Goal: Task Accomplishment & Management: Use online tool/utility

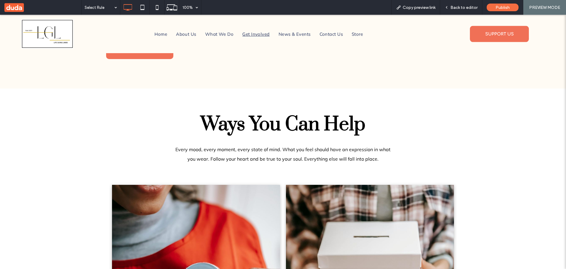
scroll to position [236, 0]
click at [152, 33] on link "Home" at bounding box center [161, 33] width 22 height 9
click at [466, 4] on div "Back to editor" at bounding box center [461, 7] width 42 height 15
click at [469, 6] on span "Back to editor" at bounding box center [463, 7] width 27 height 5
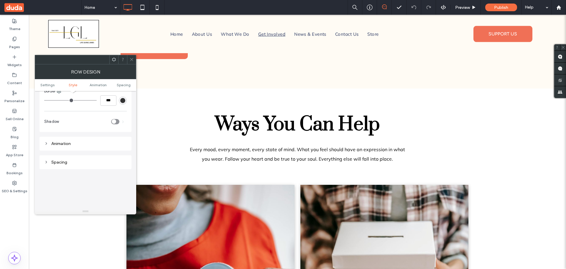
scroll to position [324, 0]
click at [63, 162] on div "Spacing" at bounding box center [85, 161] width 83 height 5
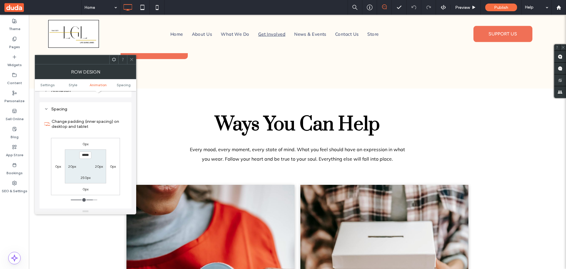
scroll to position [383, 0]
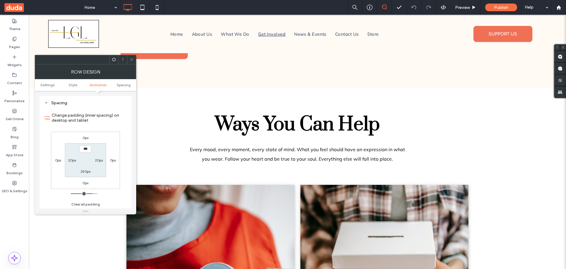
type input "*****"
click at [86, 172] on label "250px" at bounding box center [85, 171] width 10 height 4
type input "***"
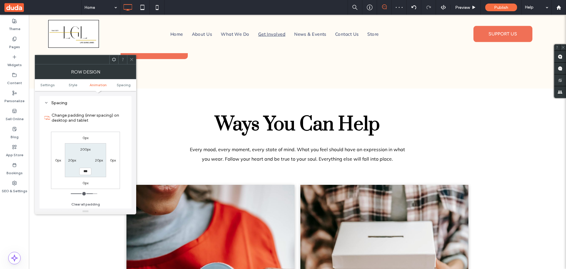
type input "*****"
click at [134, 59] on div at bounding box center [131, 59] width 9 height 9
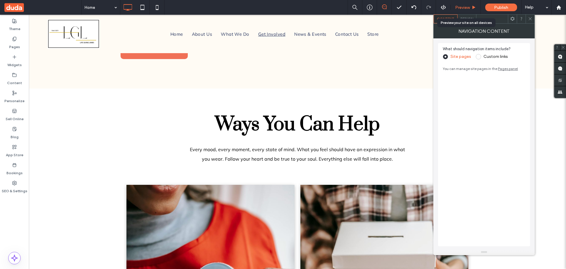
click at [468, 4] on div "Preview" at bounding box center [466, 7] width 30 height 15
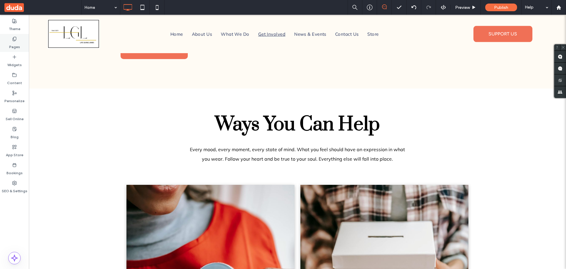
click at [13, 40] on icon at bounding box center [14, 39] width 5 height 5
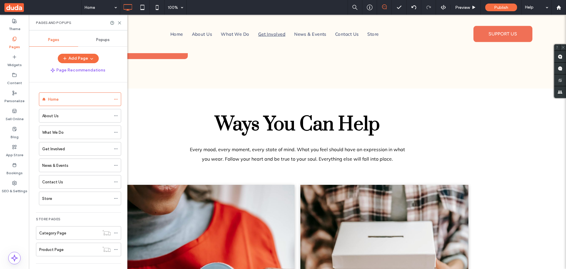
click at [47, 130] on label "What We Do" at bounding box center [53, 132] width 22 height 10
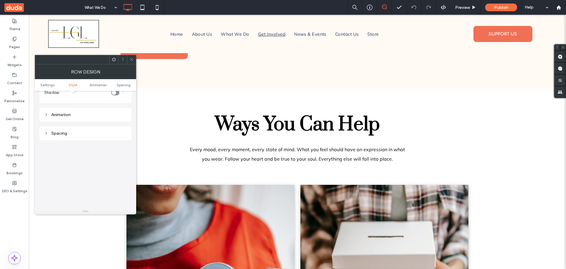
scroll to position [354, 0]
click at [76, 135] on div "Spacing" at bounding box center [85, 133] width 83 height 8
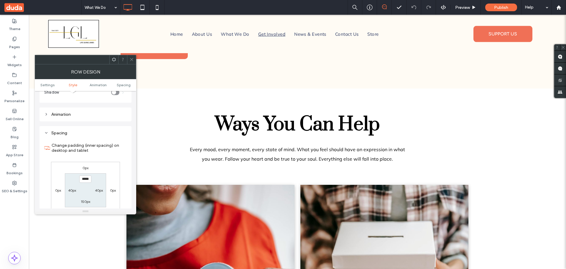
scroll to position [383, 0]
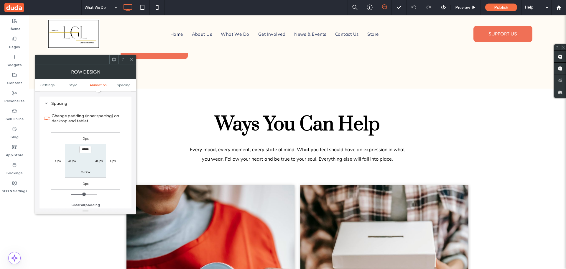
click at [132, 56] on span at bounding box center [131, 59] width 4 height 9
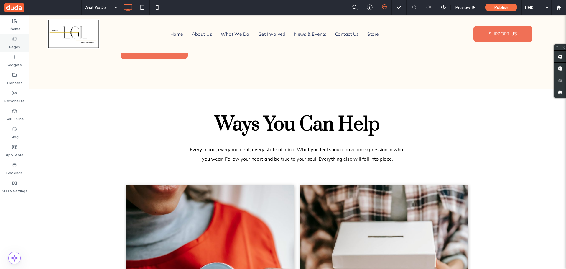
click at [13, 41] on icon at bounding box center [14, 39] width 5 height 5
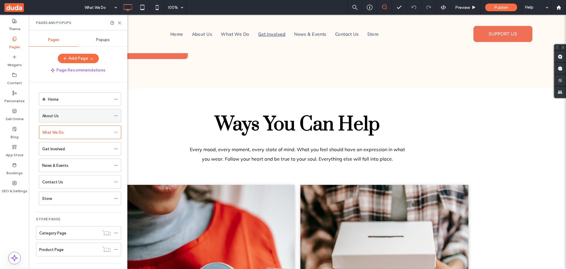
click at [52, 115] on label "About Us" at bounding box center [50, 116] width 17 height 10
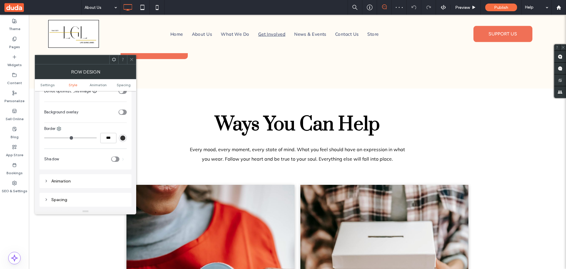
scroll to position [324, 0]
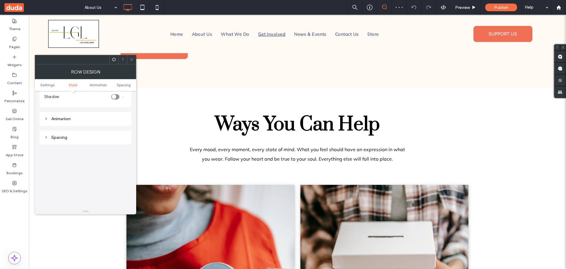
click at [68, 136] on div "Spacing" at bounding box center [85, 137] width 83 height 5
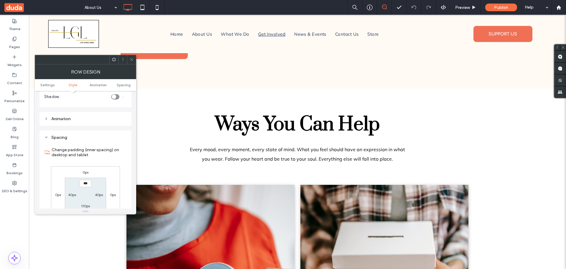
type input "*****"
click at [86, 207] on label "110px" at bounding box center [85, 205] width 9 height 4
type input "***"
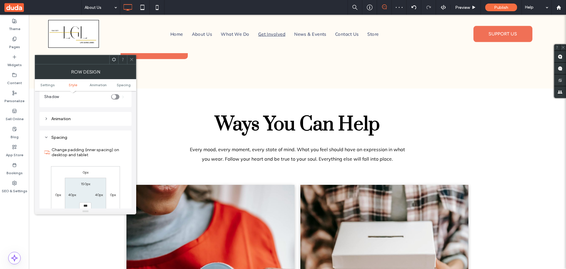
type input "*****"
click at [132, 57] on span at bounding box center [131, 59] width 4 height 9
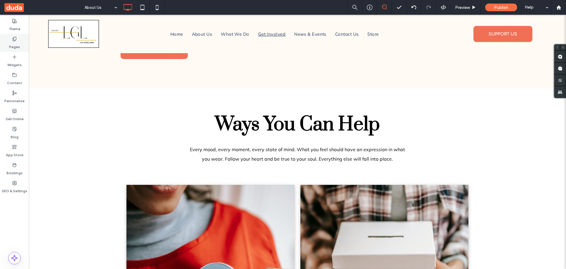
click at [9, 37] on div "Pages" at bounding box center [14, 43] width 29 height 18
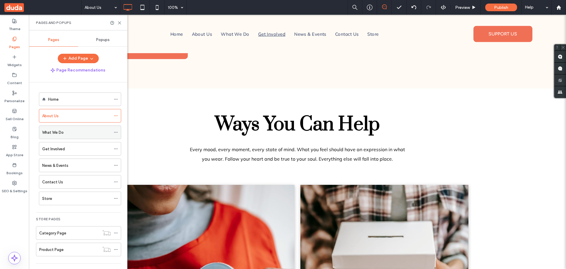
click at [50, 132] on label "What We Do" at bounding box center [53, 132] width 22 height 10
click at [121, 23] on icon at bounding box center [119, 23] width 4 height 4
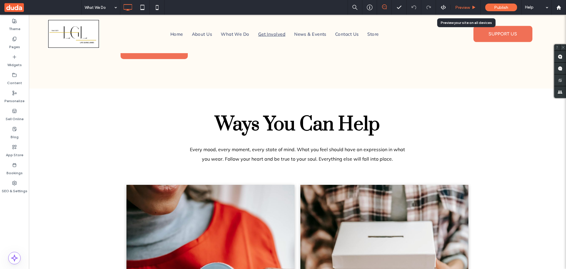
click at [464, 5] on span "Preview" at bounding box center [462, 7] width 15 height 5
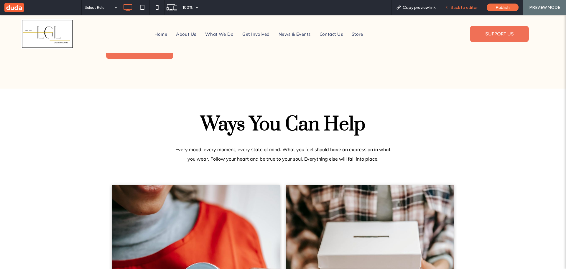
click at [467, 6] on span "Back to editor" at bounding box center [463, 7] width 27 height 5
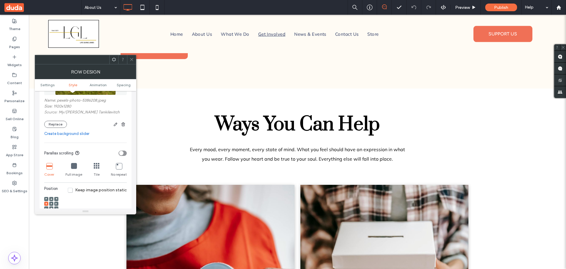
scroll to position [177, 0]
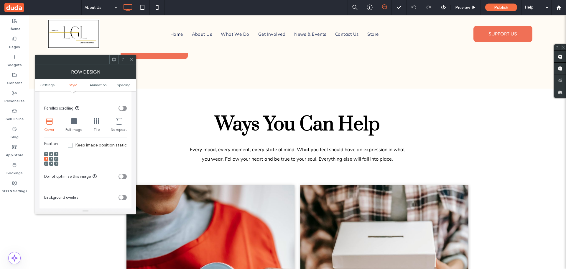
click at [52, 160] on span at bounding box center [51, 159] width 2 height 4
click at [56, 159] on use at bounding box center [55, 159] width 1 height 2
click at [45, 158] on div at bounding box center [46, 159] width 4 height 4
click at [73, 121] on icon at bounding box center [74, 121] width 6 height 6
click at [48, 122] on icon at bounding box center [49, 121] width 6 height 6
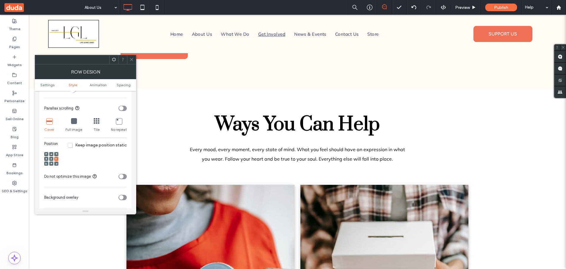
click at [131, 60] on icon at bounding box center [131, 59] width 4 height 4
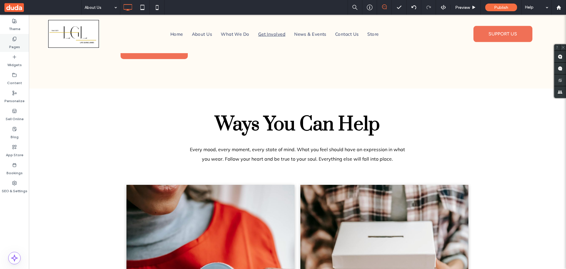
click at [11, 39] on div "Pages" at bounding box center [14, 43] width 29 height 18
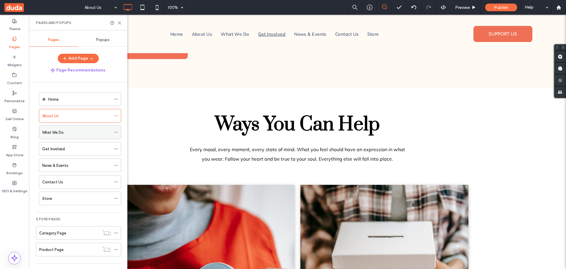
click at [48, 131] on label "What We Do" at bounding box center [53, 132] width 22 height 10
click at [120, 22] on icon at bounding box center [119, 23] width 4 height 4
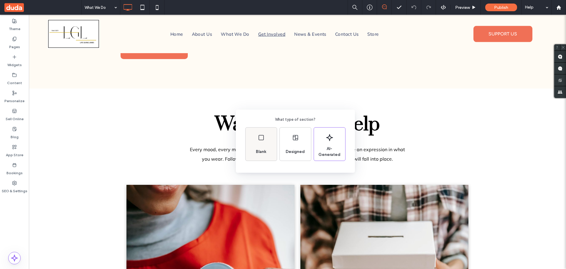
click at [263, 144] on div "Blank" at bounding box center [261, 143] width 31 height 33
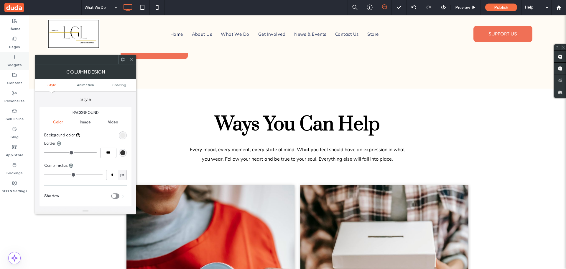
click at [17, 56] on icon at bounding box center [14, 57] width 5 height 5
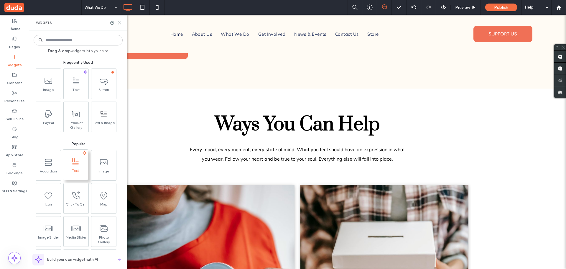
click at [75, 166] on span at bounding box center [75, 161] width 25 height 13
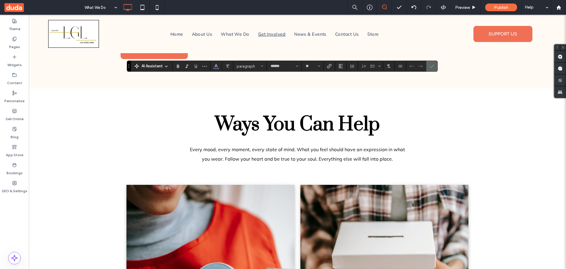
click at [435, 65] on label "Confirm" at bounding box center [431, 66] width 9 height 11
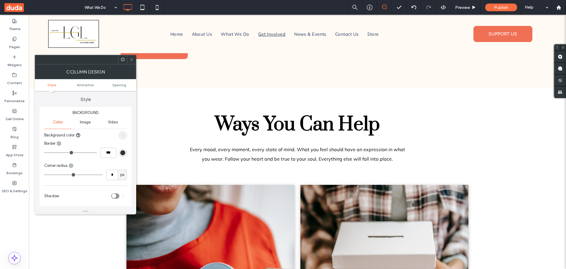
click at [132, 57] on icon at bounding box center [131, 59] width 4 height 4
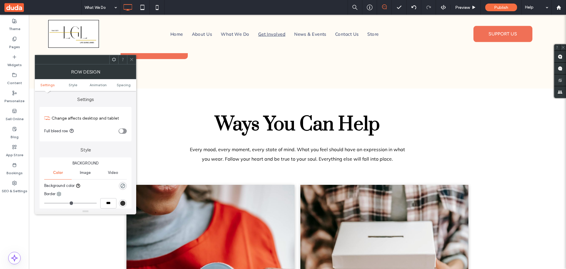
click at [131, 58] on icon at bounding box center [131, 59] width 4 height 4
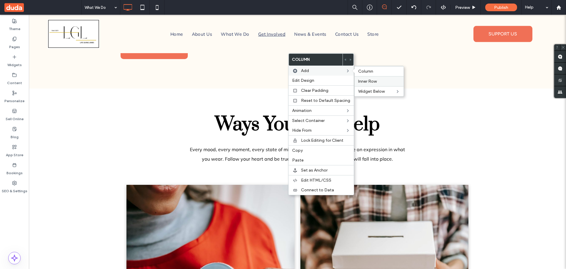
click at [371, 79] on span "Inner Row" at bounding box center [367, 81] width 19 height 5
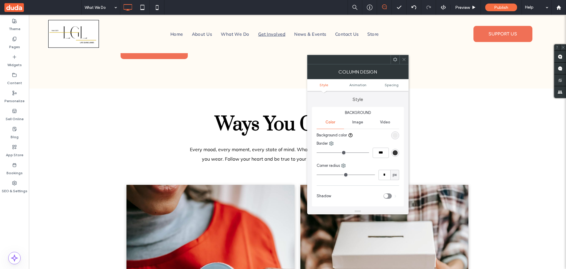
click at [404, 57] on icon at bounding box center [404, 59] width 4 height 4
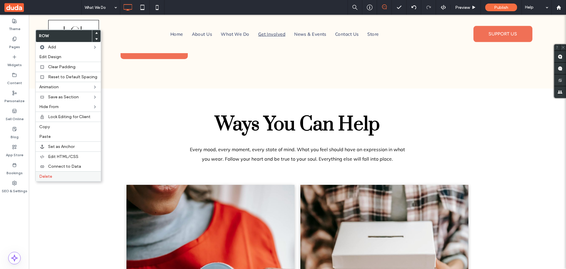
click at [47, 175] on span "Delete" at bounding box center [45, 176] width 13 height 5
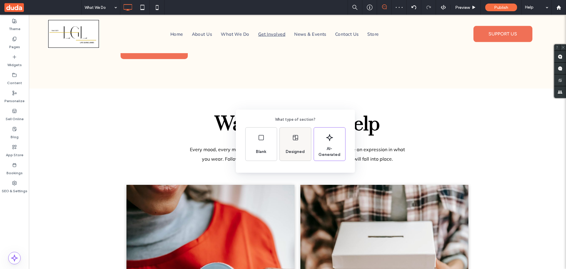
click at [293, 144] on div "Designed" at bounding box center [295, 143] width 31 height 33
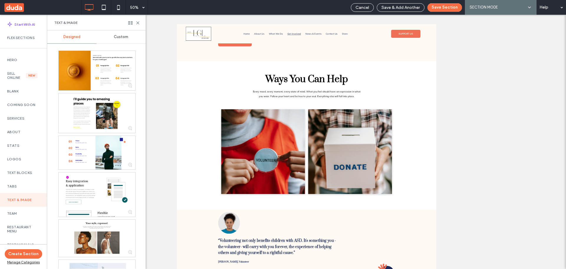
click at [11, 198] on label "Text & Image" at bounding box center [23, 199] width 33 height 4
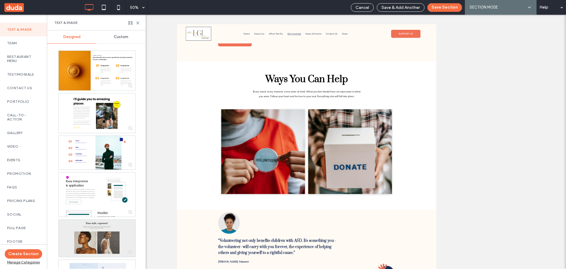
click at [91, 229] on div at bounding box center [97, 237] width 77 height 37
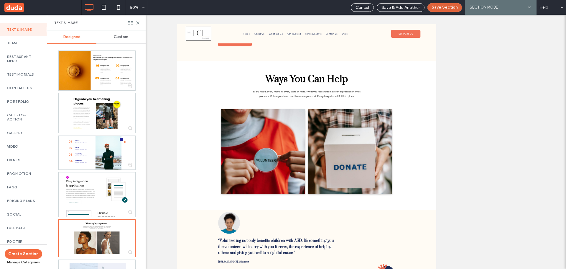
click at [442, 7] on button "Save Section" at bounding box center [444, 7] width 34 height 9
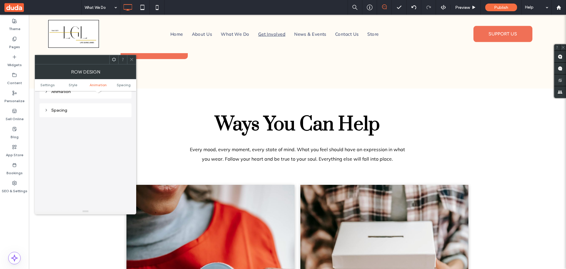
scroll to position [162, 0]
click at [60, 102] on div "Spacing" at bounding box center [85, 102] width 83 height 5
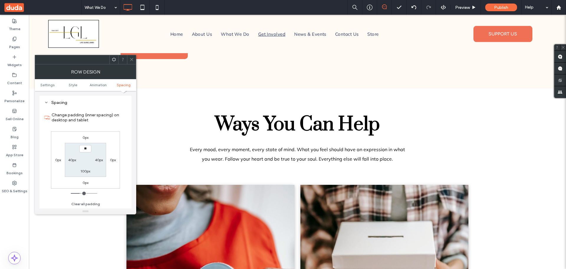
type input "****"
click at [84, 173] on label "100px" at bounding box center [85, 171] width 10 height 4
type input "***"
type input "**"
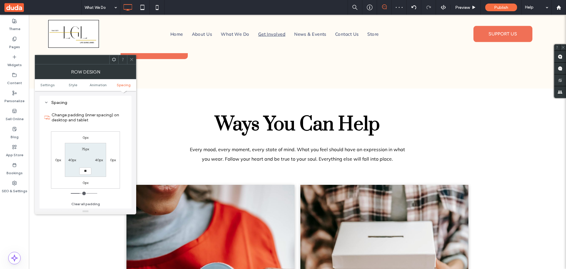
type input "****"
click at [130, 62] on span at bounding box center [131, 59] width 4 height 9
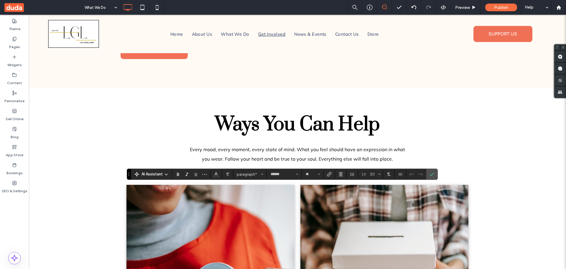
type input "**"
click at [430, 170] on span "Confirm" at bounding box center [430, 174] width 3 height 11
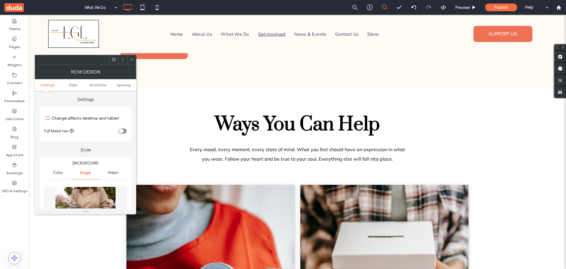
click at [130, 56] on span at bounding box center [131, 59] width 4 height 9
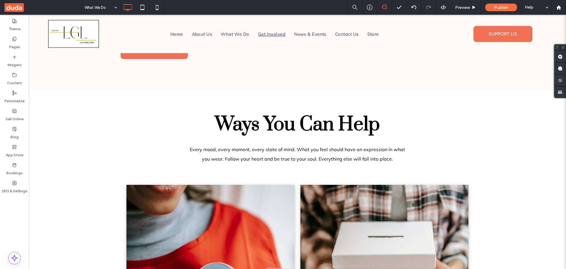
type input "*****"
type input "**"
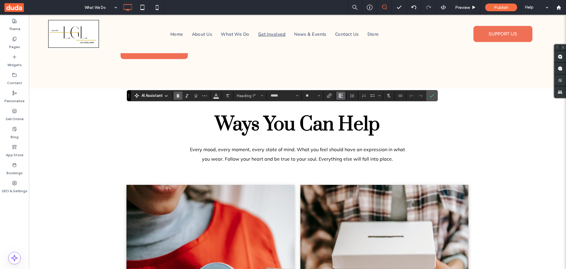
click at [340, 95] on use "Alignment" at bounding box center [341, 95] width 4 height 4
click at [345, 115] on icon "ui.textEditor.alignment.center" at bounding box center [345, 113] width 5 height 5
click at [433, 96] on icon "Confirm" at bounding box center [431, 95] width 5 height 5
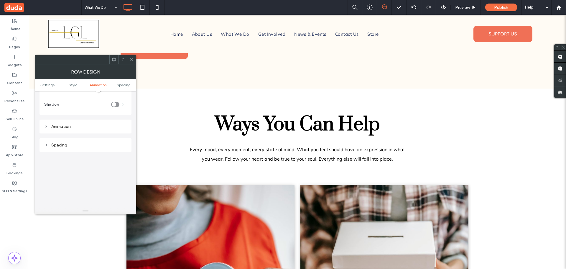
scroll to position [147, 0]
click at [132, 59] on icon at bounding box center [131, 59] width 4 height 4
click at [65, 147] on div "Spacing" at bounding box center [85, 146] width 83 height 5
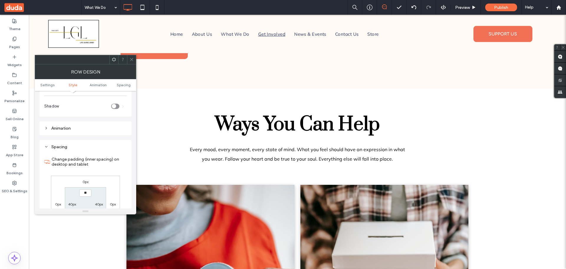
type input "****"
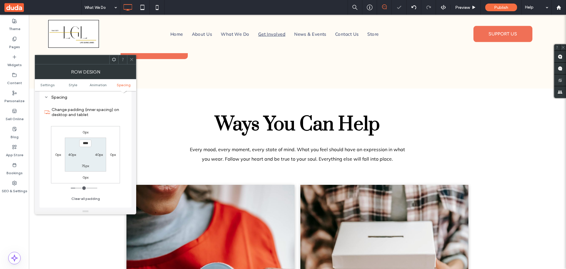
scroll to position [177, 0]
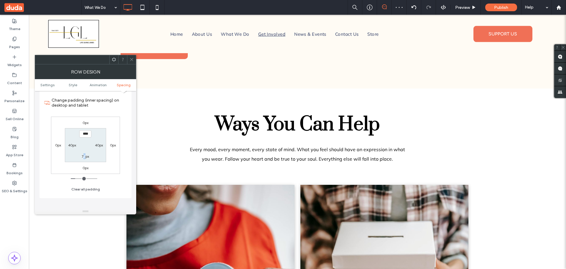
click at [84, 156] on label "75px" at bounding box center [85, 156] width 7 height 4
type input "**"
type input "****"
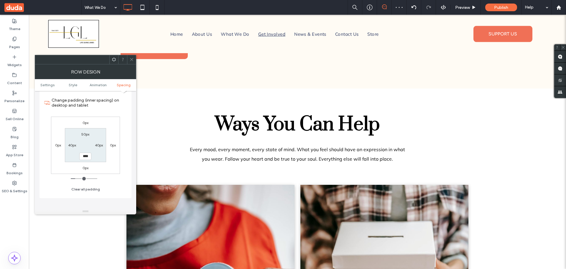
click at [131, 57] on span at bounding box center [131, 59] width 4 height 9
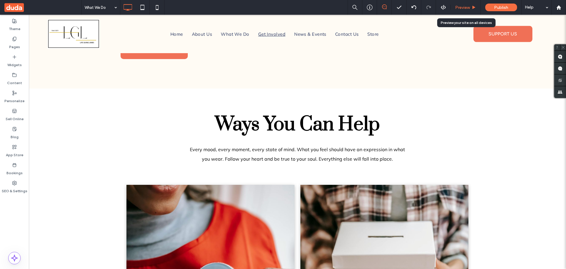
click at [462, 4] on div "Preview" at bounding box center [466, 7] width 30 height 15
click at [461, 6] on span "Preview" at bounding box center [462, 7] width 15 height 5
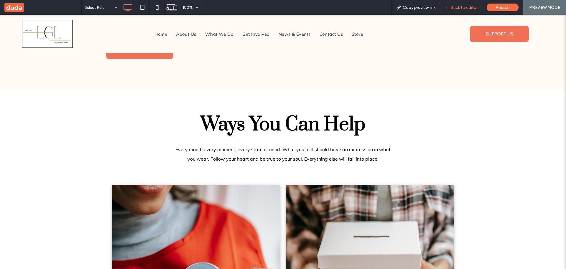
click at [464, 2] on div "Back to editor" at bounding box center [461, 7] width 42 height 15
click at [462, 6] on span "Back to editor" at bounding box center [463, 7] width 27 height 5
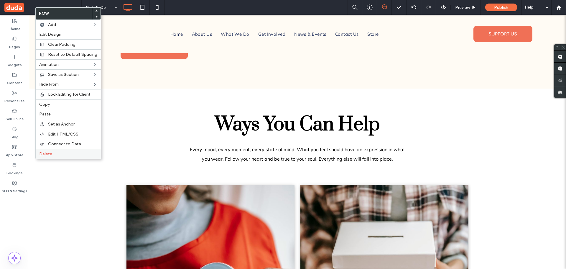
click at [49, 155] on span "Delete" at bounding box center [45, 153] width 13 height 5
click at [52, 154] on label "Delete" at bounding box center [68, 153] width 58 height 5
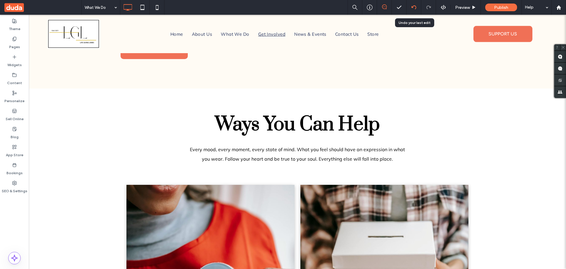
click at [409, 4] on div at bounding box center [413, 7] width 15 height 15
click at [415, 6] on use at bounding box center [413, 7] width 5 height 4
click at [466, 6] on span "Preview" at bounding box center [462, 7] width 15 height 5
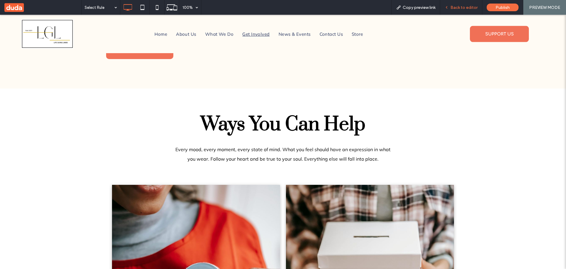
click at [460, 4] on div "Back to editor" at bounding box center [461, 7] width 42 height 15
click at [460, 5] on span "Back to editor" at bounding box center [463, 7] width 27 height 5
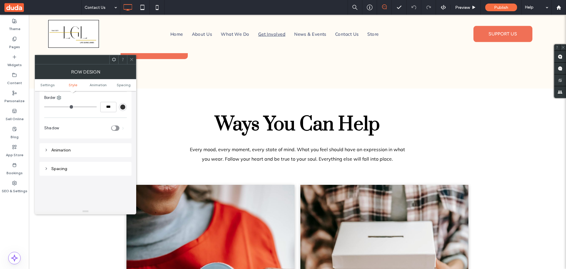
scroll to position [324, 0]
click at [62, 136] on div "Spacing" at bounding box center [85, 137] width 83 height 5
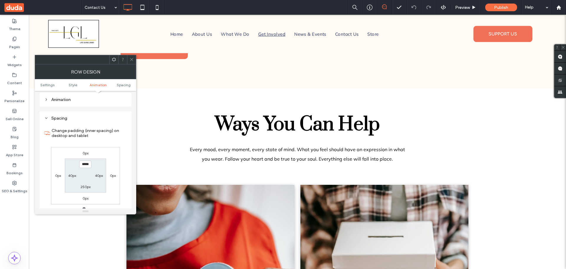
scroll to position [354, 0]
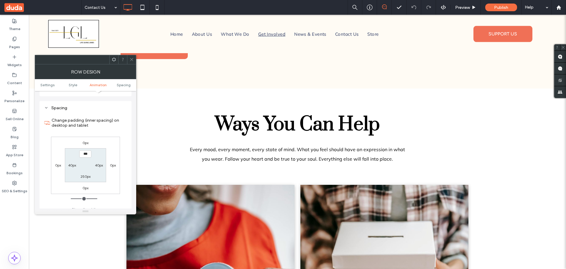
type input "*****"
type input "***"
click at [133, 63] on span at bounding box center [131, 59] width 4 height 9
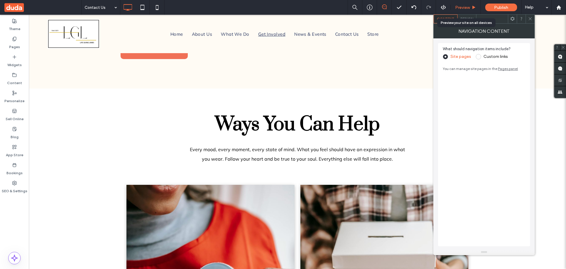
click at [466, 6] on span "Preview" at bounding box center [462, 7] width 15 height 5
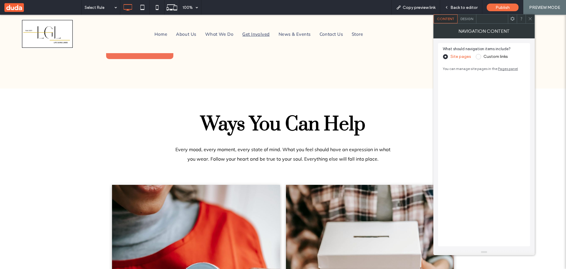
click at [534, 18] on div at bounding box center [530, 18] width 9 height 9
